Goal: Task Accomplishment & Management: Complete application form

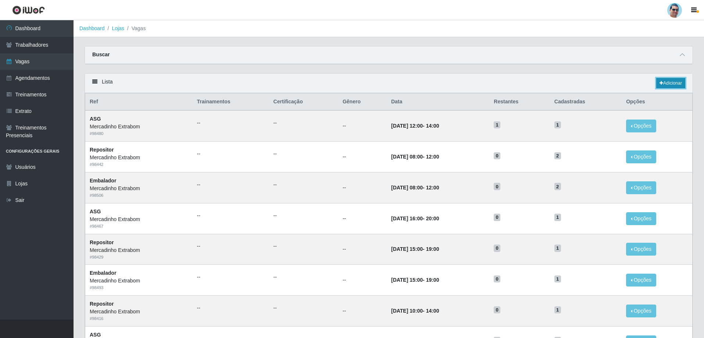
click at [660, 81] on icon at bounding box center [662, 83] width 4 height 4
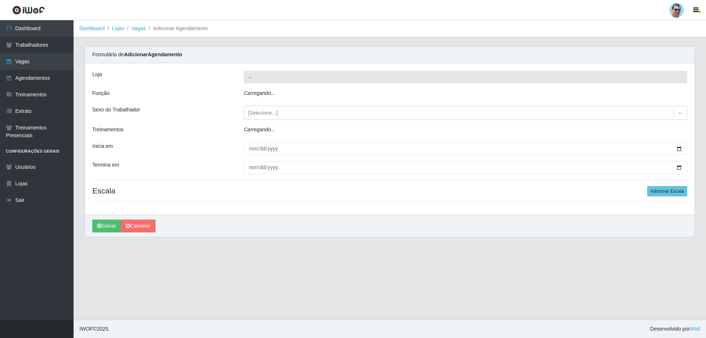
type input "Mercadinho Extrabom"
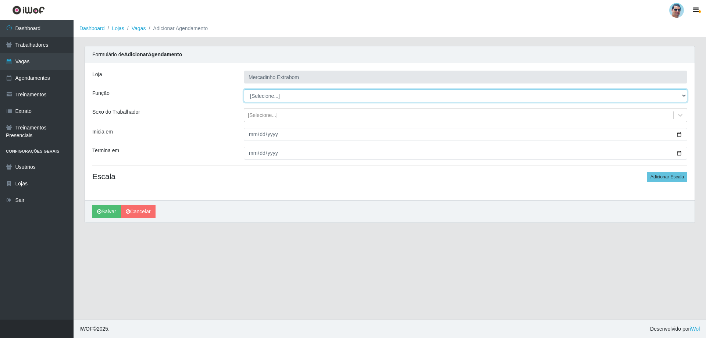
click at [294, 91] on select "[Selecione...] ASG ASG + ASG ++ Balconista Balconista + Balconista ++ Carregado…" at bounding box center [466, 95] width 444 height 13
select select "79"
click at [244, 89] on select "[Selecione...] ASG ASG + ASG ++ Balconista Balconista + Balconista ++ Carregado…" at bounding box center [466, 95] width 444 height 13
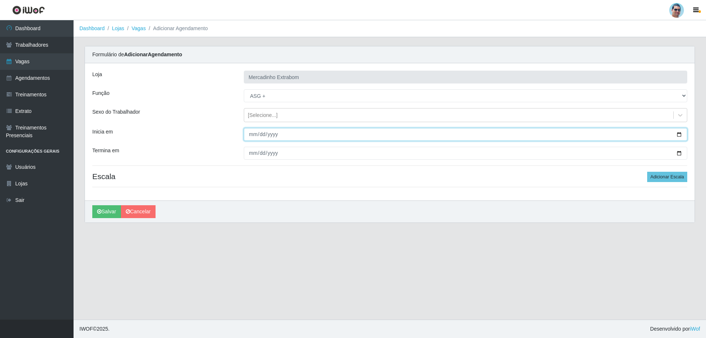
drag, startPoint x: 244, startPoint y: 130, endPoint x: 248, endPoint y: 131, distance: 4.0
click at [245, 130] on input "Inicia em" at bounding box center [466, 134] width 444 height 13
type input "[DATE]"
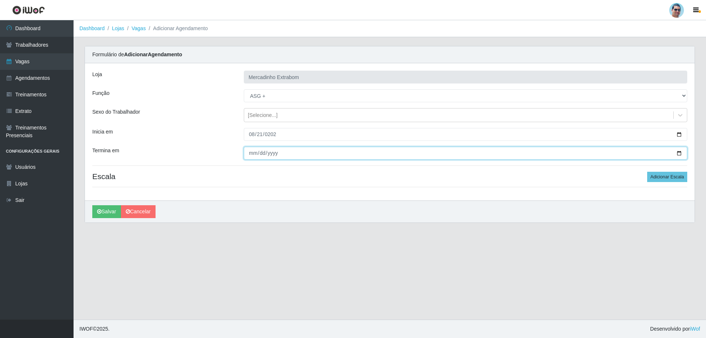
click at [250, 155] on input "Termina em" at bounding box center [466, 153] width 444 height 13
type input "[PHONE_NUMBER]"
type input "[DATE]"
drag, startPoint x: 663, startPoint y: 164, endPoint x: 661, endPoint y: 171, distance: 6.6
click at [663, 164] on div "[PERSON_NAME] Extrabom Função [Selecione...] ASG ASG + ASG ++ Balconista Balcon…" at bounding box center [390, 131] width 610 height 137
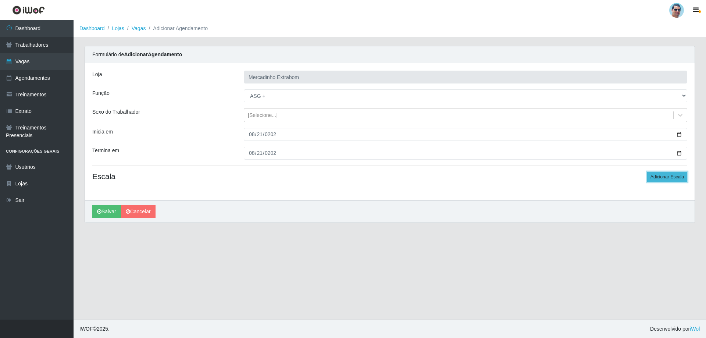
click at [657, 175] on button "Adicionar Escala" at bounding box center [667, 177] width 40 height 10
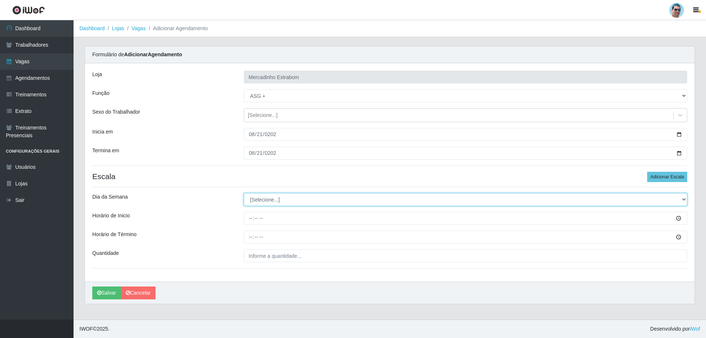
click at [256, 199] on select "[Selecione...] Segunda Terça Quarta Quinta Sexta Sábado Domingo" at bounding box center [466, 199] width 444 height 13
select select "4"
click at [244, 193] on select "[Selecione...] Segunda Terça Quarta Quinta Sexta Sábado Domingo" at bounding box center [466, 199] width 444 height 13
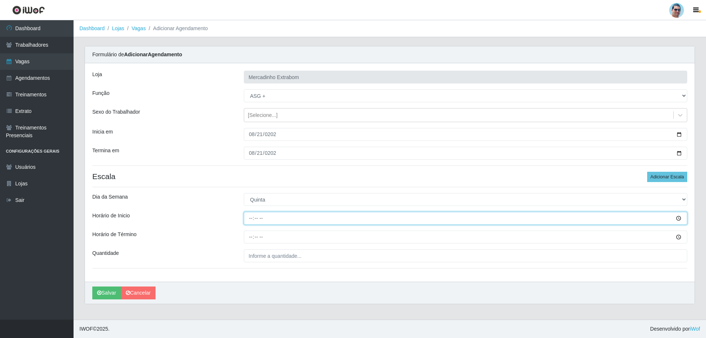
click at [251, 217] on input "Horário de Inicio" at bounding box center [466, 218] width 444 height 13
type input "08:00"
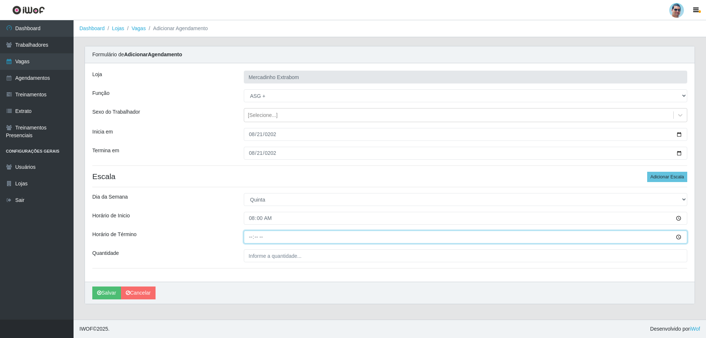
click at [252, 238] on input "Horário de Término" at bounding box center [466, 237] width 444 height 13
type input "18:00"
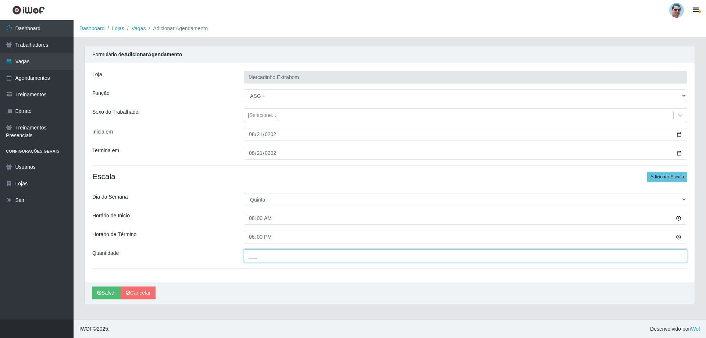
click at [263, 259] on input "___" at bounding box center [466, 255] width 444 height 13
type input "01_"
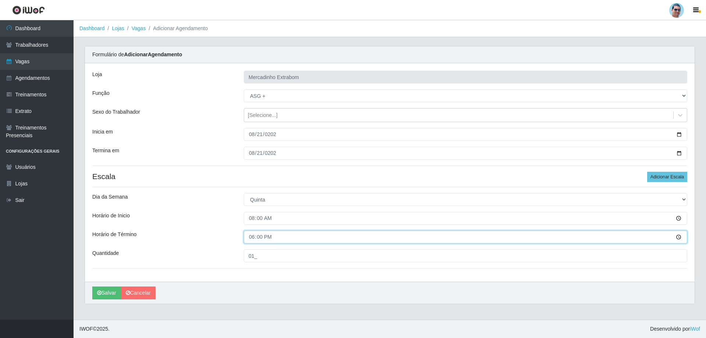
click at [251, 237] on input "18:00" at bounding box center [466, 237] width 444 height 13
type input "12:00"
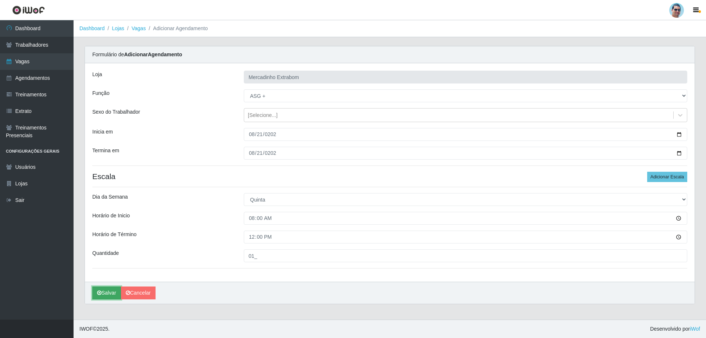
click at [113, 297] on button "Salvar" at bounding box center [106, 293] width 29 height 13
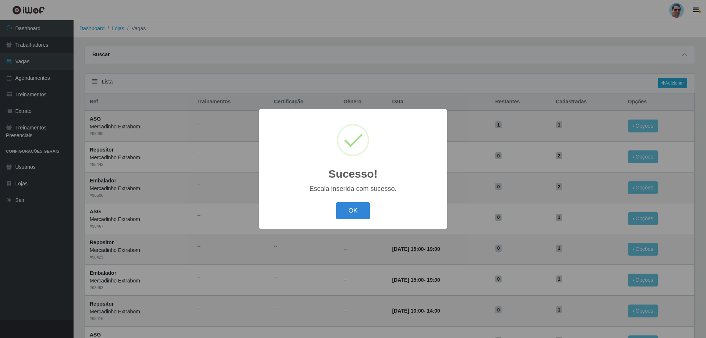
click at [372, 215] on div "OK Cancel" at bounding box center [353, 210] width 174 height 21
click at [366, 218] on button "OK" at bounding box center [353, 210] width 34 height 17
